Goal: Transaction & Acquisition: Purchase product/service

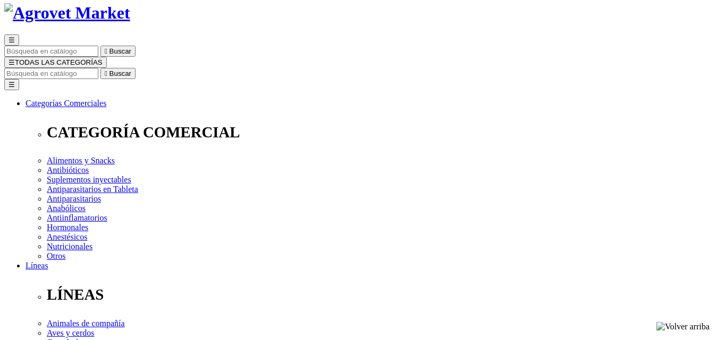
scroll to position [66, 0]
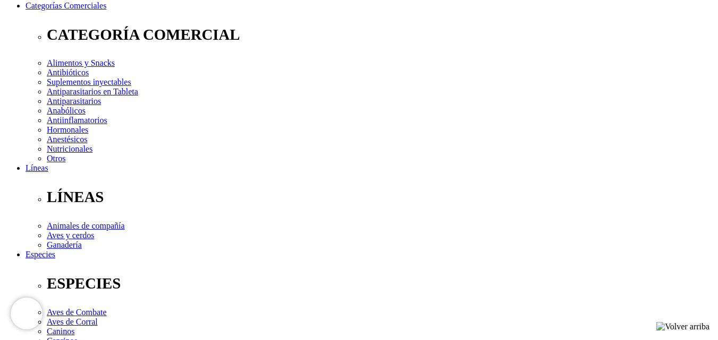
scroll to position [164, 0]
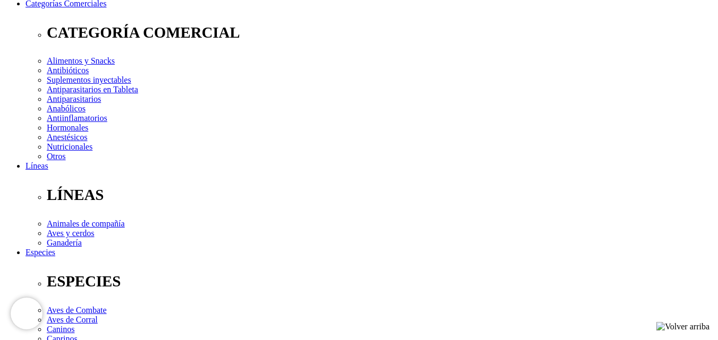
select select "4"
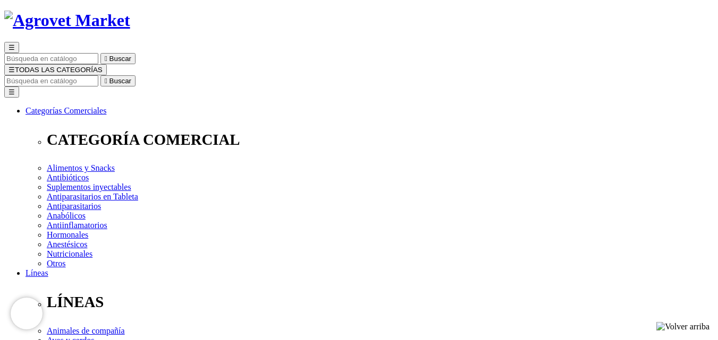
scroll to position [139, 0]
